Goal: Transaction & Acquisition: Purchase product/service

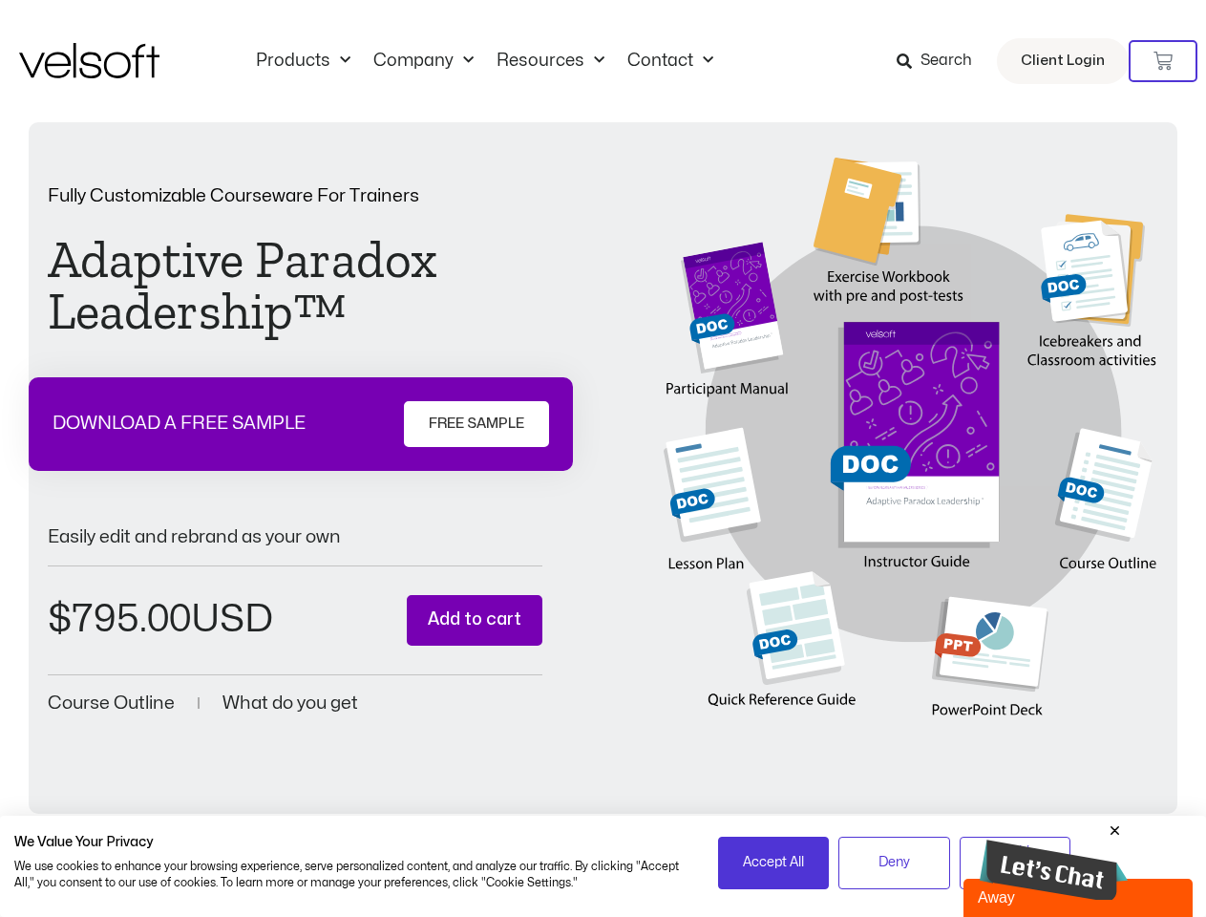
click at [602, 458] on div "Fully Customizable Courseware For Trainers Adaptive Paradox Leadership™ DOWNLOA…" at bounding box center [603, 452] width 1110 height 589
click at [1163, 61] on icon at bounding box center [1162, 61] width 19 height 19
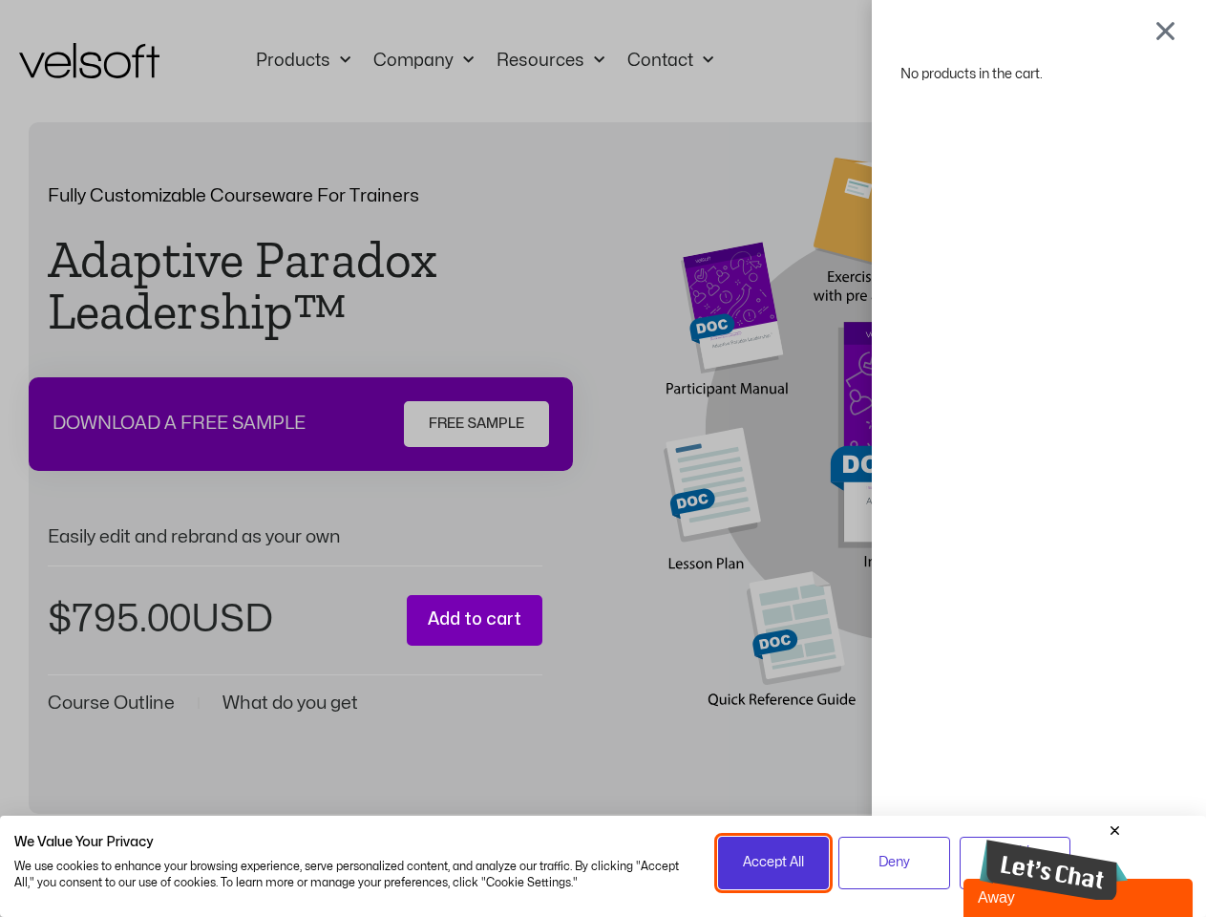
click at [773, 862] on span "Accept All" at bounding box center [773, 862] width 61 height 21
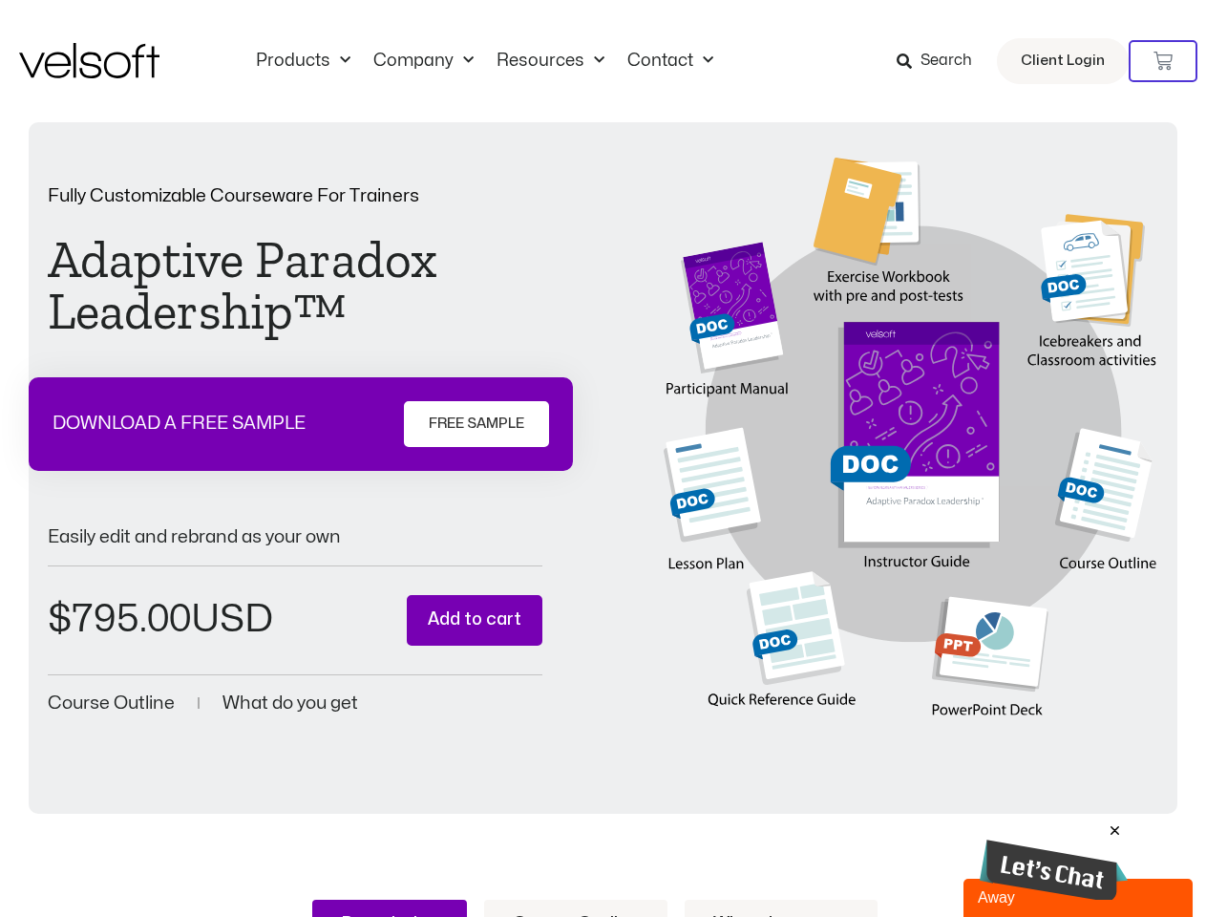
click at [603, 458] on div "No products in the cart." at bounding box center [603, 458] width 0 height 0
click at [1053, 860] on img at bounding box center [1054, 870] width 148 height 62
click at [0, 0] on div at bounding box center [0, 0] width 0 height 0
